Goal: Transaction & Acquisition: Purchase product/service

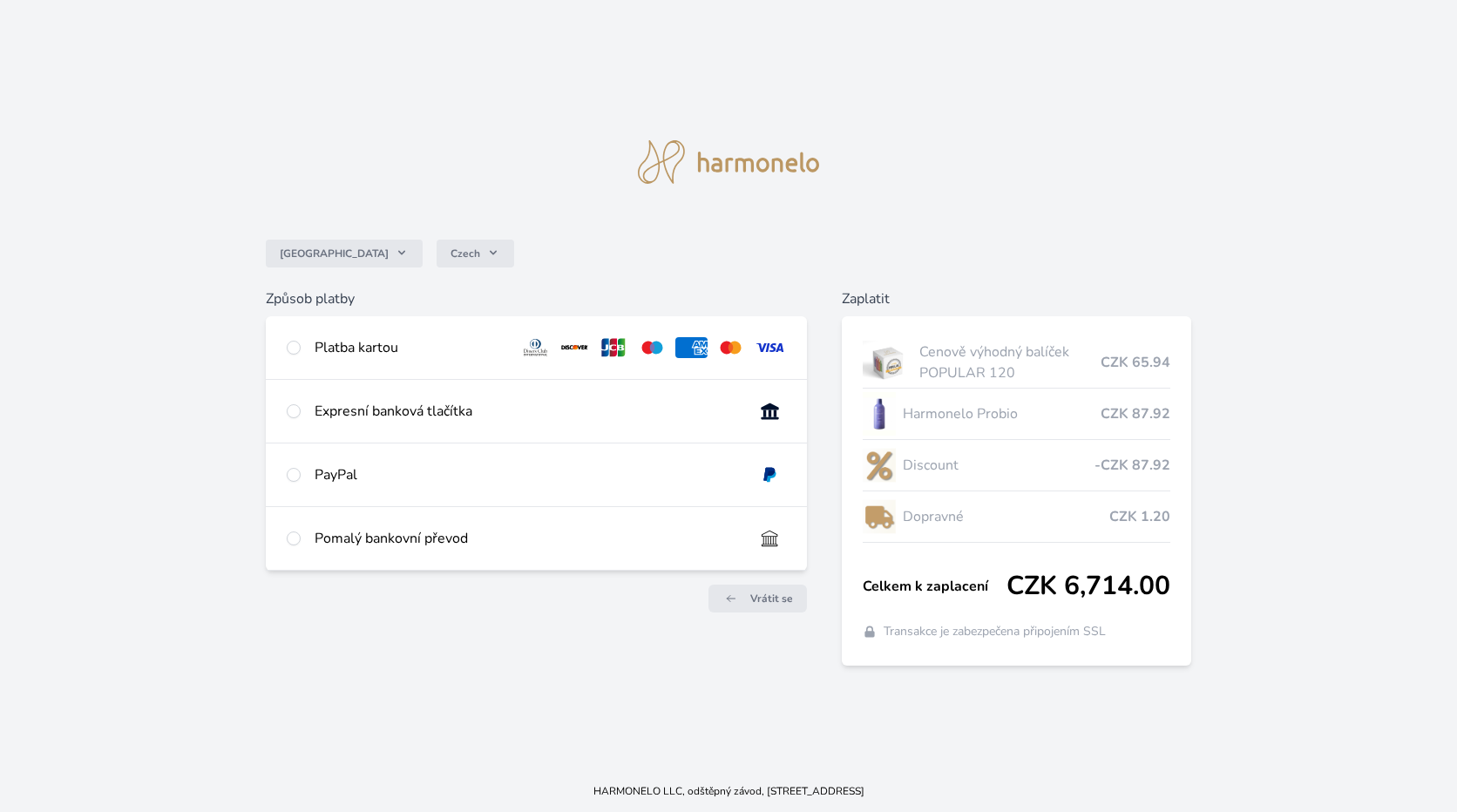
click at [446, 536] on div "Pomalý bankovní převod" at bounding box center [526, 537] width 425 height 21
radio input "true"
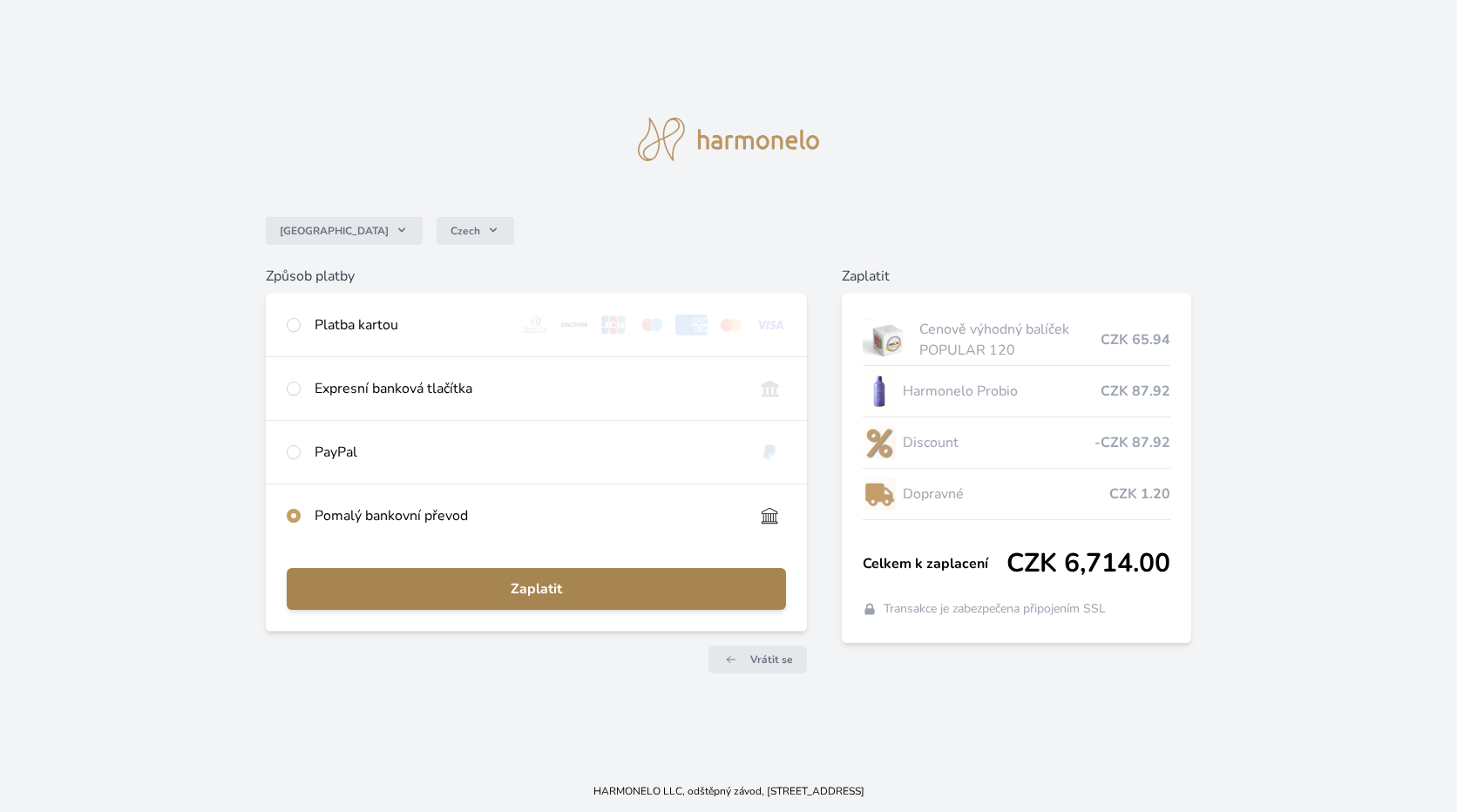
click at [541, 587] on span "Zaplatit" at bounding box center [535, 589] width 471 height 21
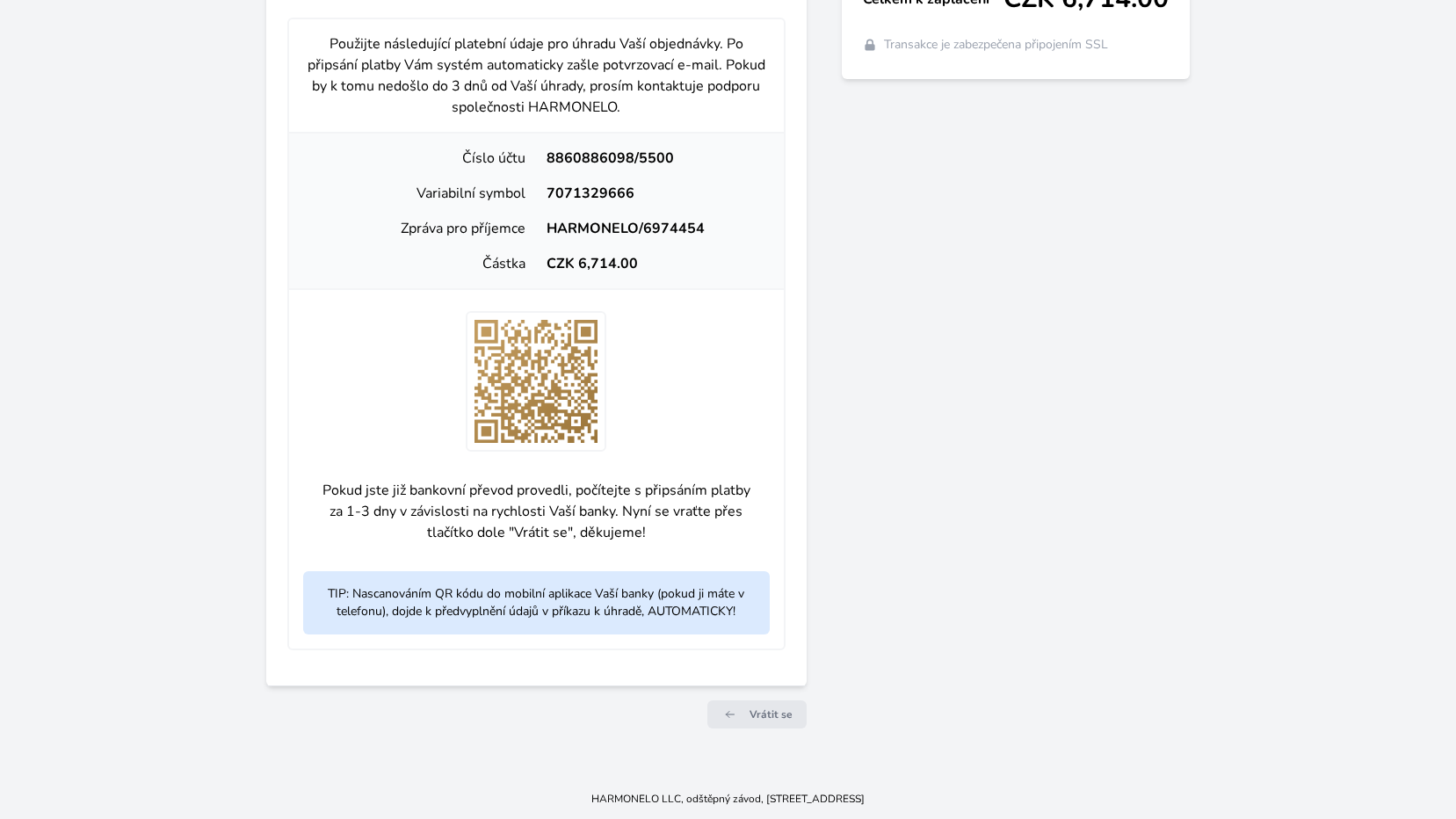
scroll to position [522, 0]
click at [753, 717] on span "Vrátit se" at bounding box center [770, 713] width 43 height 14
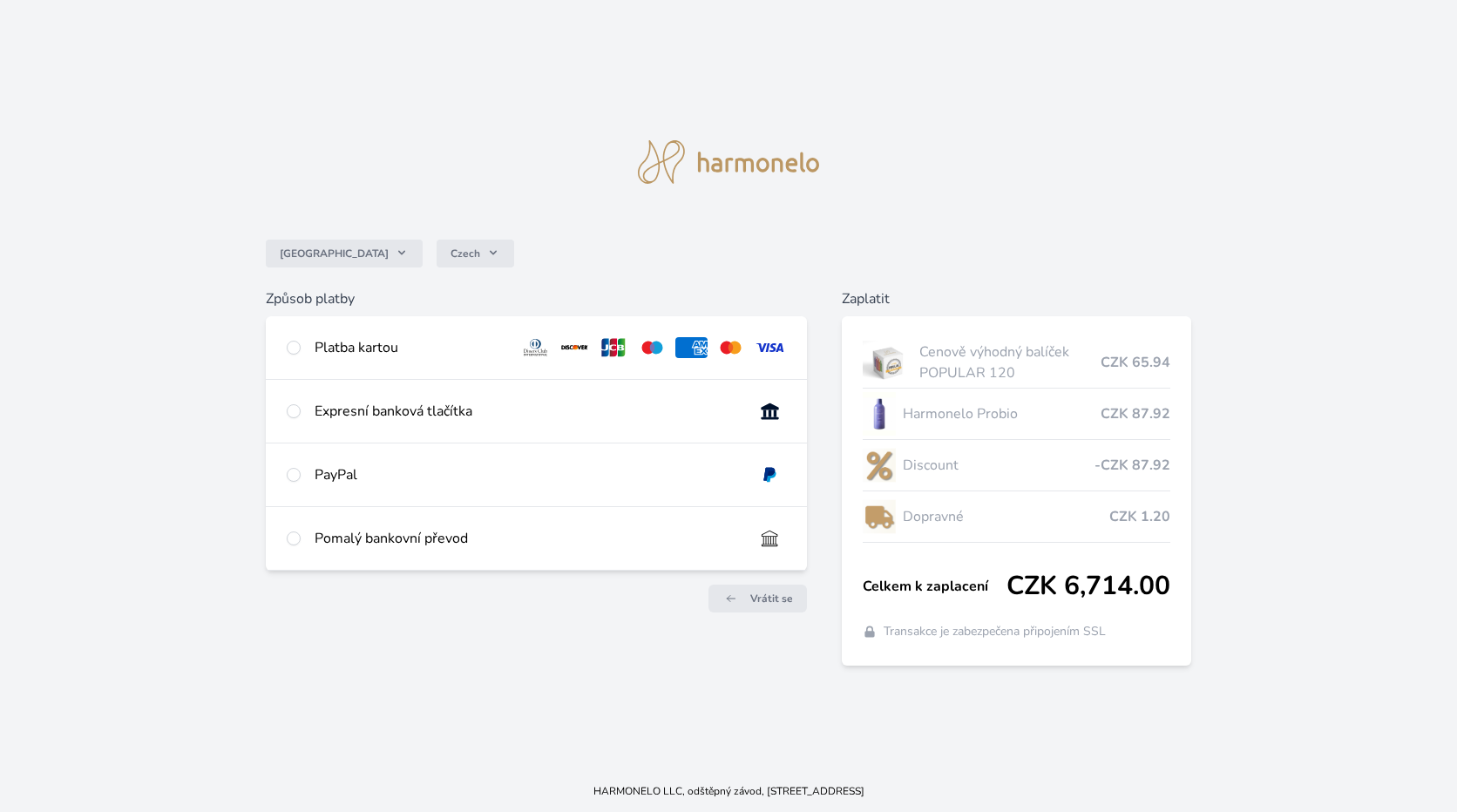
click at [461, 538] on div "Pomalý bankovní převod" at bounding box center [526, 537] width 425 height 21
radio input "true"
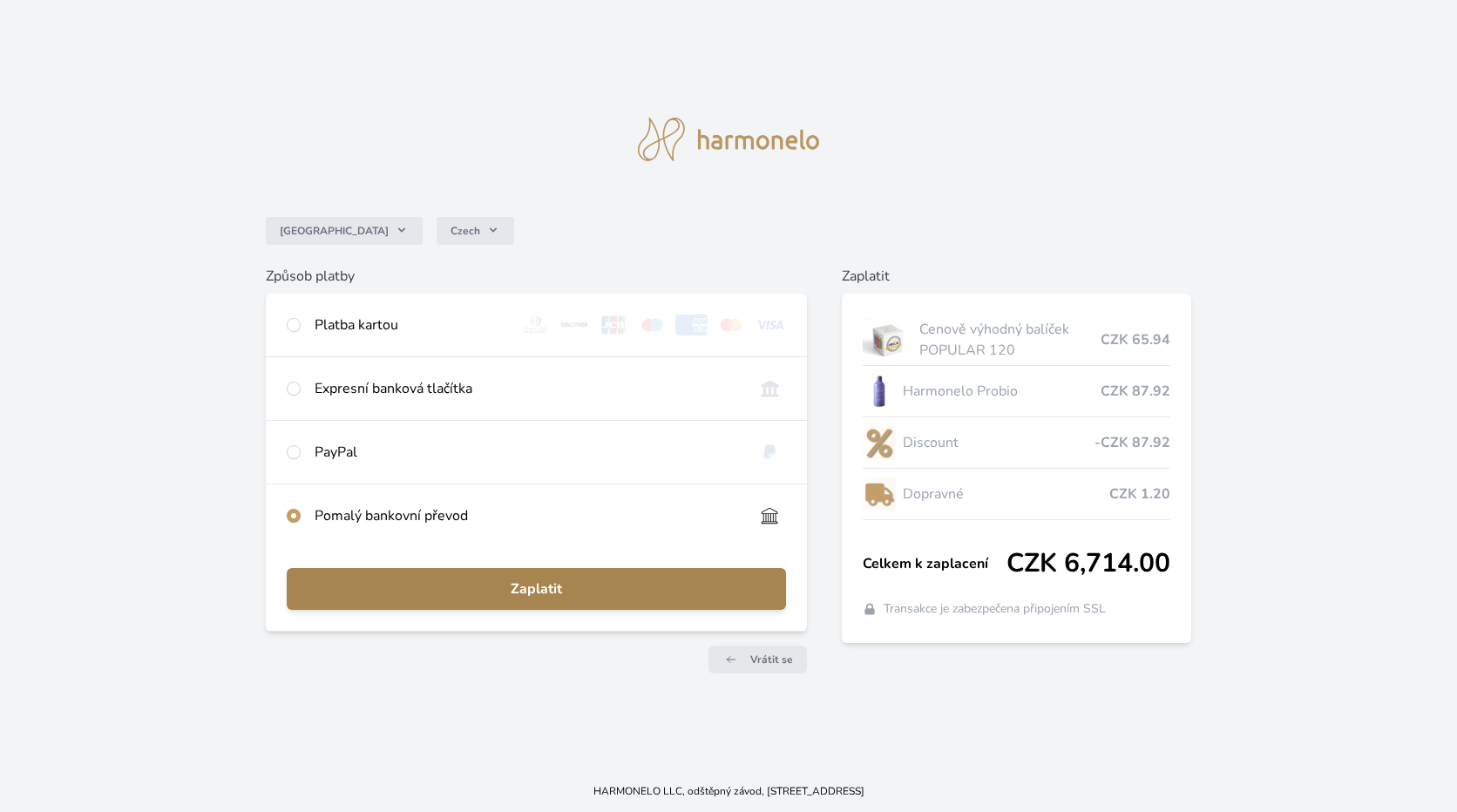
click at [686, 594] on span "Zaplatit" at bounding box center [535, 589] width 471 height 21
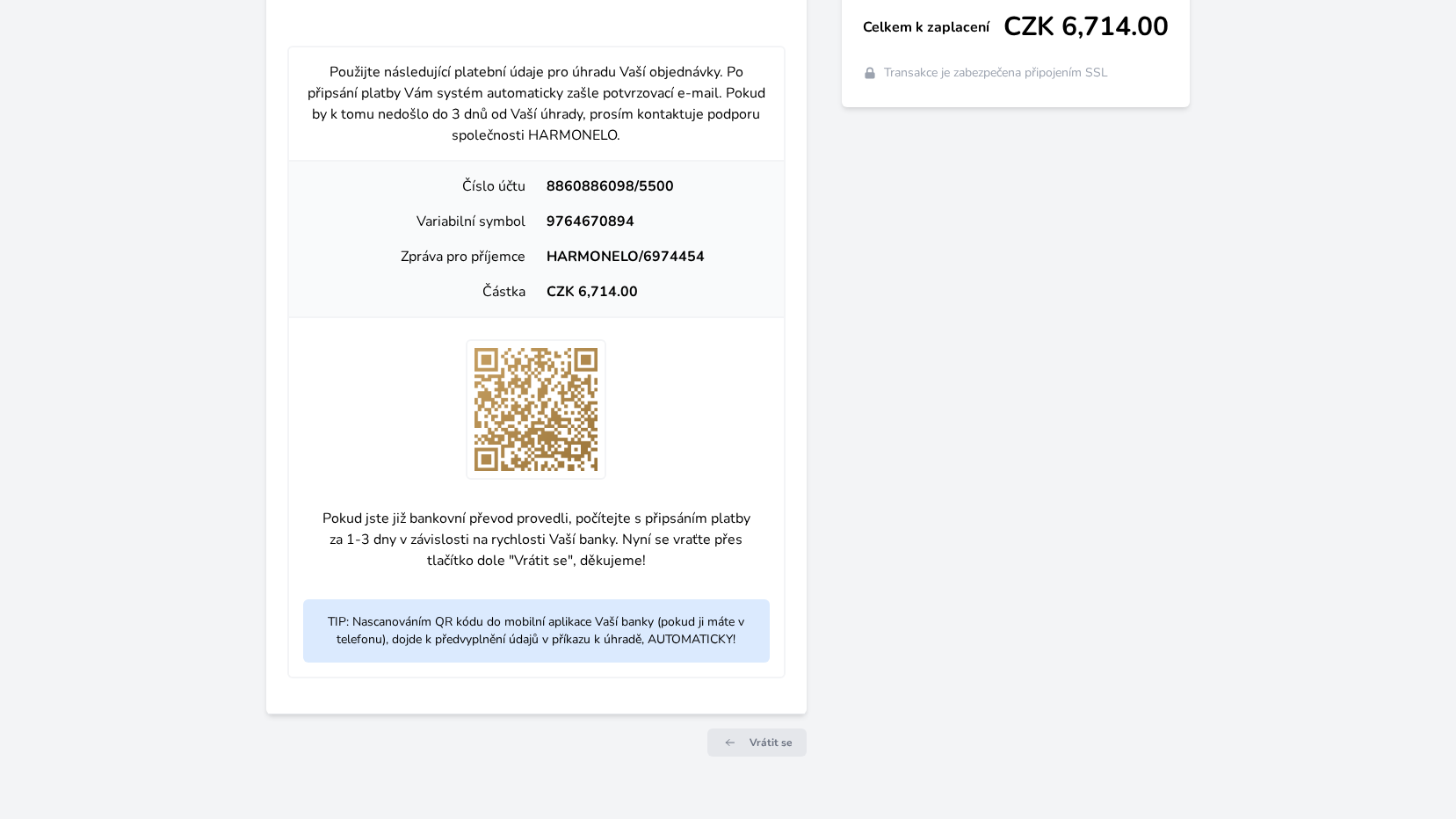
scroll to position [522, 0]
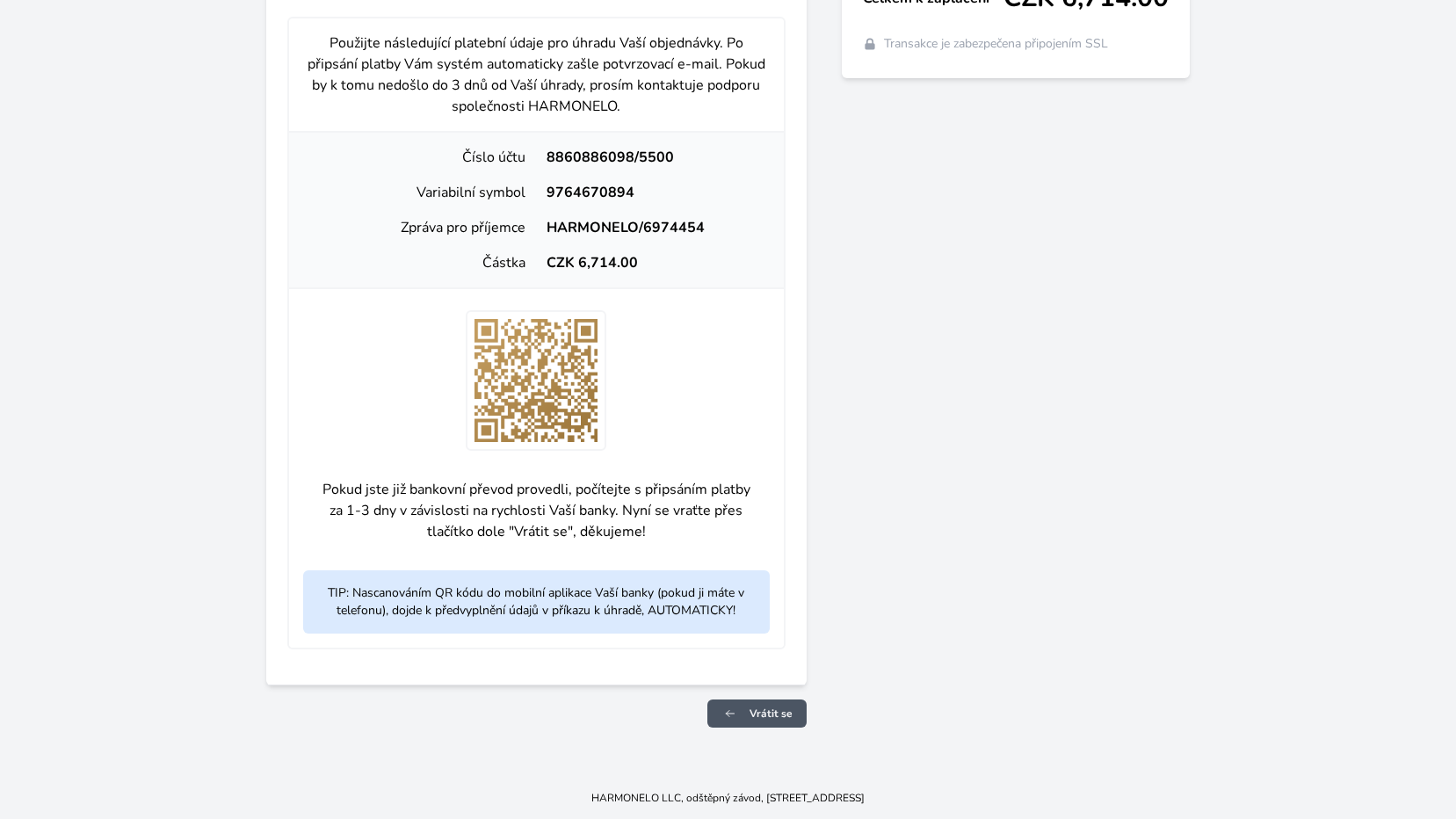
click at [759, 706] on span "Vrátit se" at bounding box center [770, 713] width 43 height 14
